Goal: Understand process/instructions

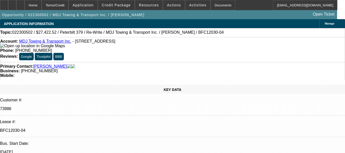
select select "0"
select select "2"
select select "0"
select select "4"
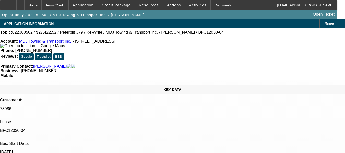
select select "0"
select select "2"
select select "0"
select select "6"
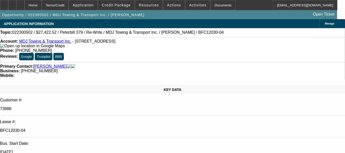
select select "0"
select select "2"
select select "0"
select select "6"
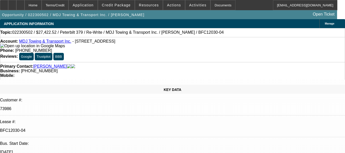
select select "0"
select select "2"
select select "0"
select select "6"
